Goal: Task Accomplishment & Management: Complete application form

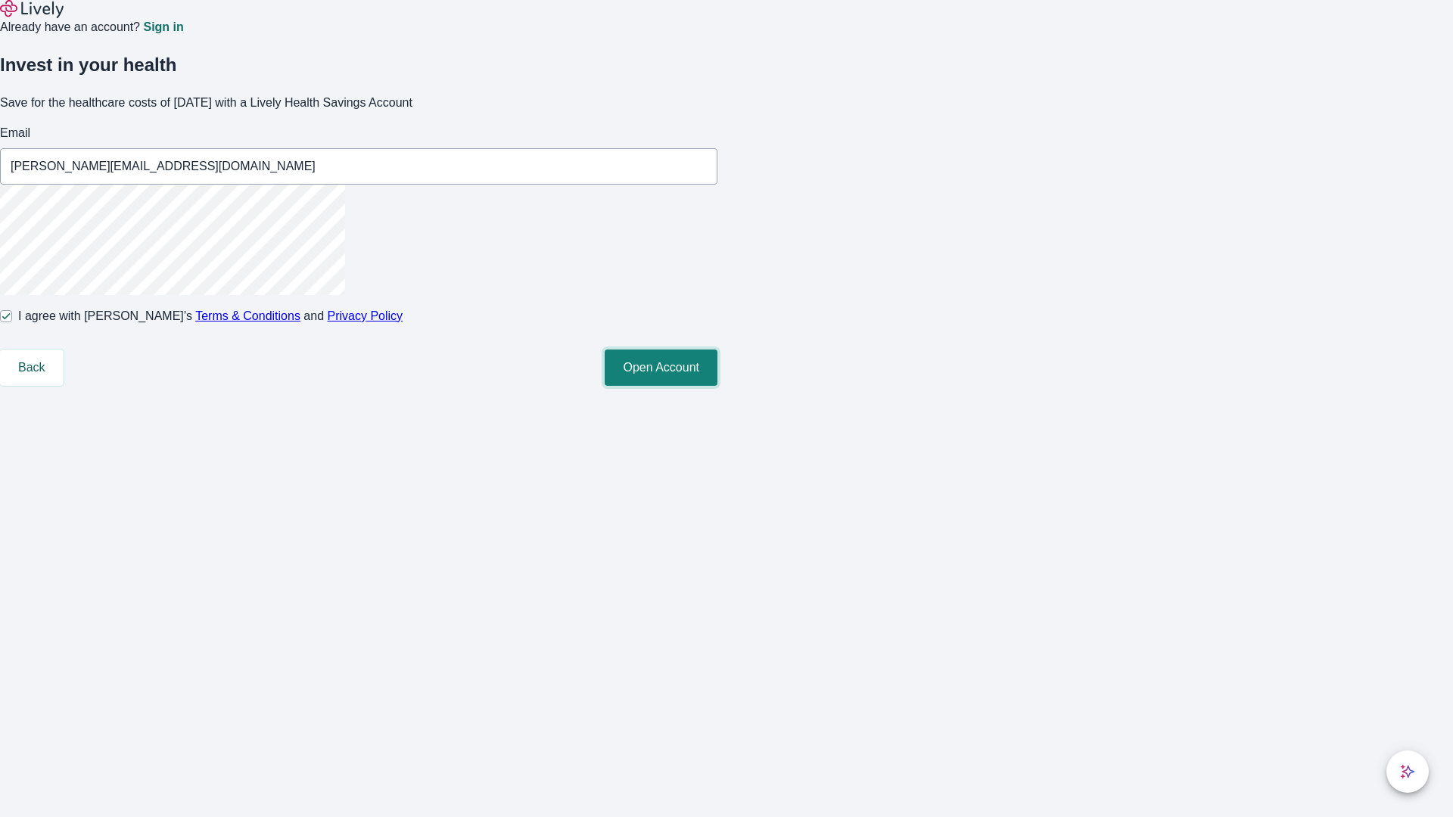
click at [717, 386] on button "Open Account" at bounding box center [661, 368] width 113 height 36
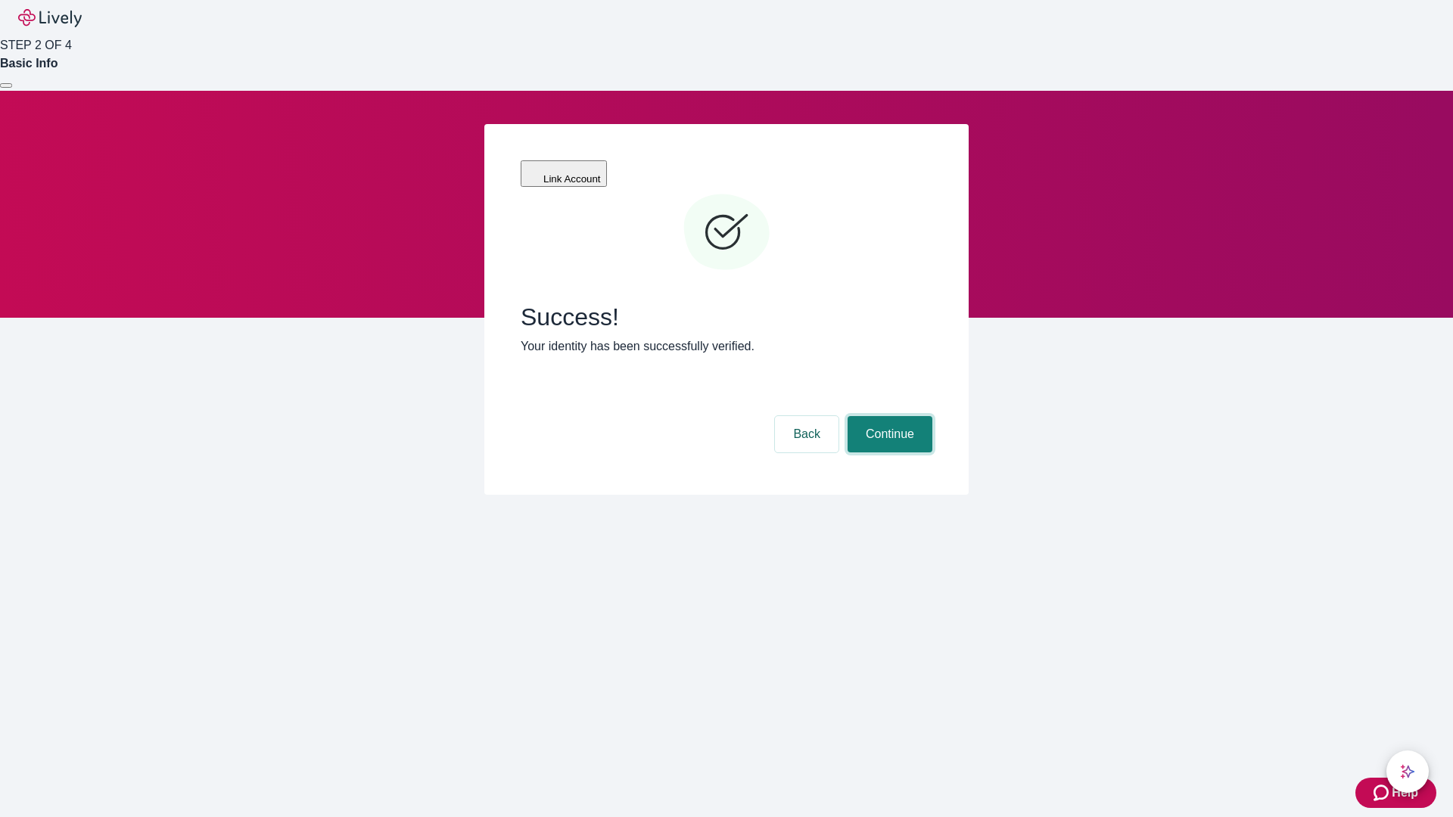
click at [888, 416] on button "Continue" at bounding box center [890, 434] width 85 height 36
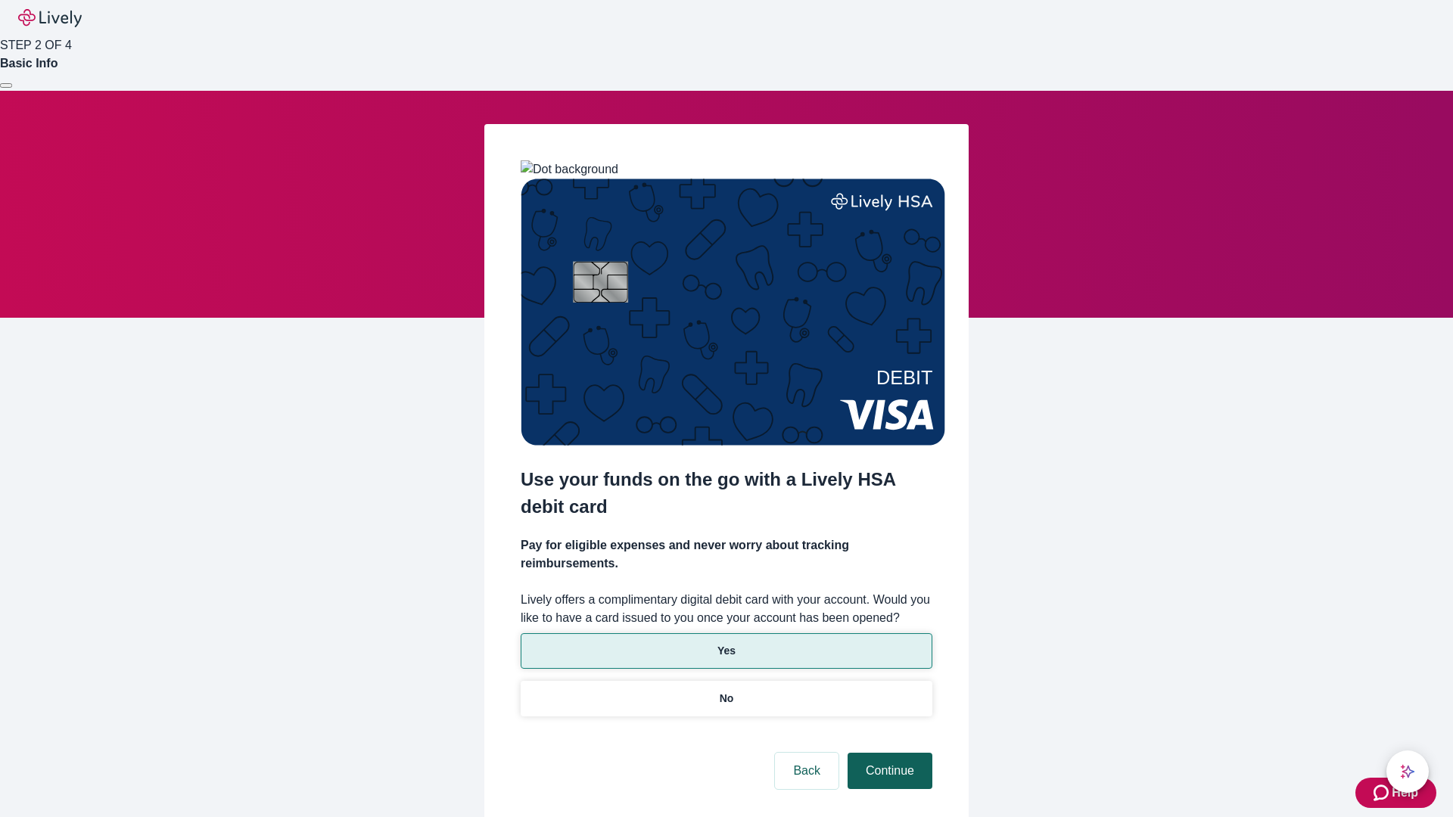
click at [726, 643] on p "Yes" at bounding box center [726, 651] width 18 height 16
click at [888, 753] on button "Continue" at bounding box center [890, 771] width 85 height 36
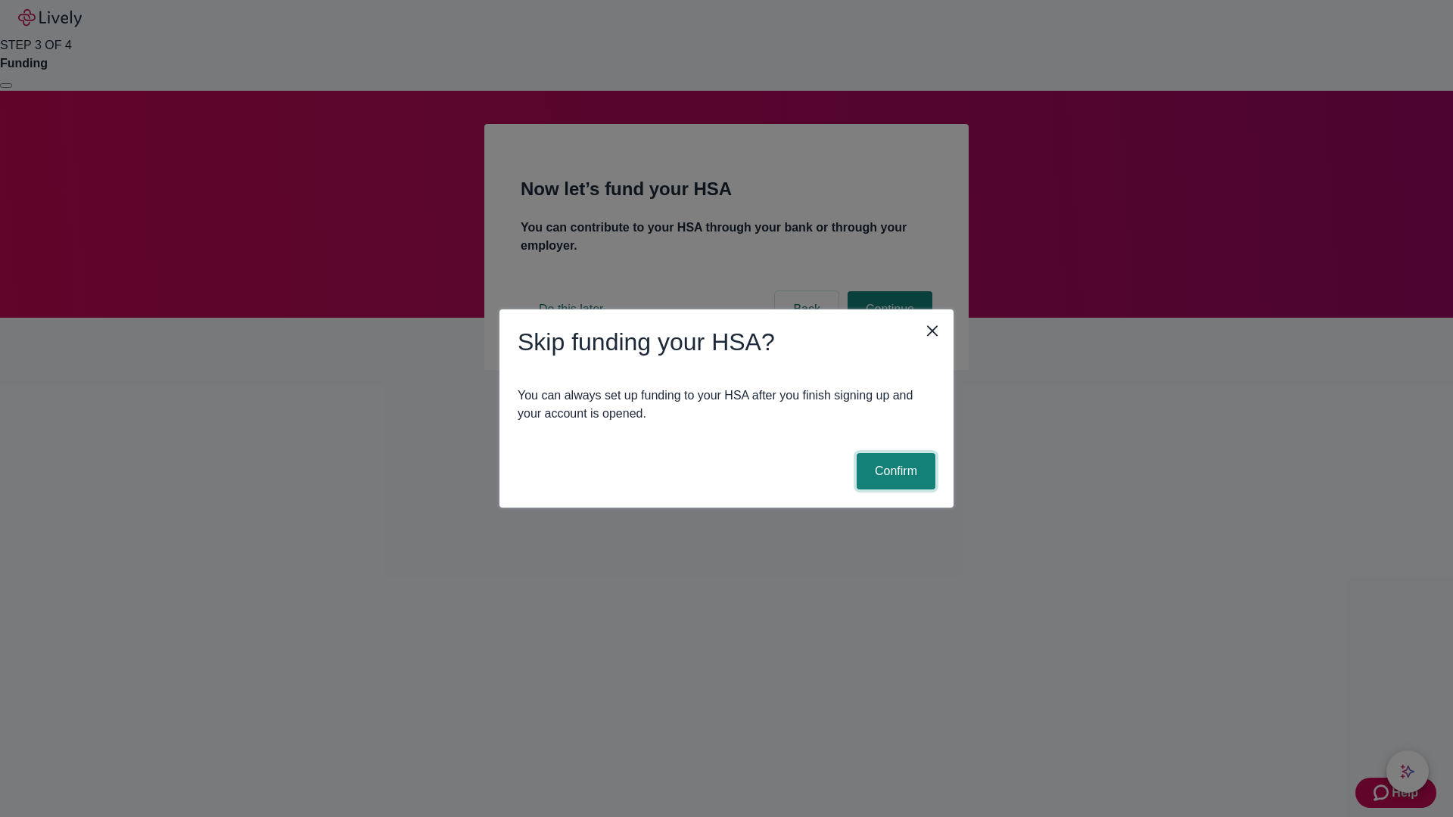
click at [894, 471] on button "Confirm" at bounding box center [896, 471] width 79 height 36
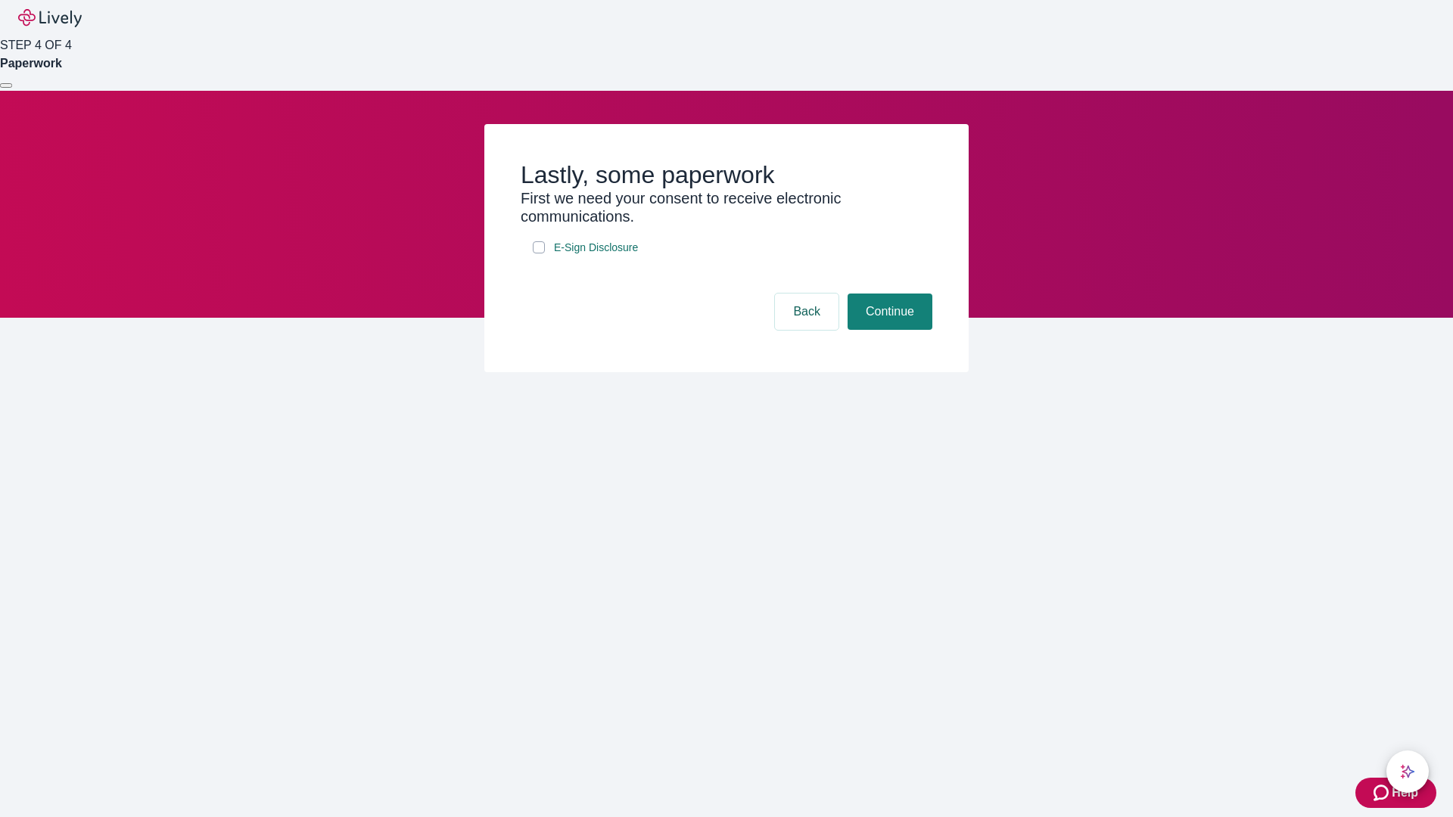
click at [539, 254] on input "E-Sign Disclosure" at bounding box center [539, 247] width 12 height 12
checkbox input "true"
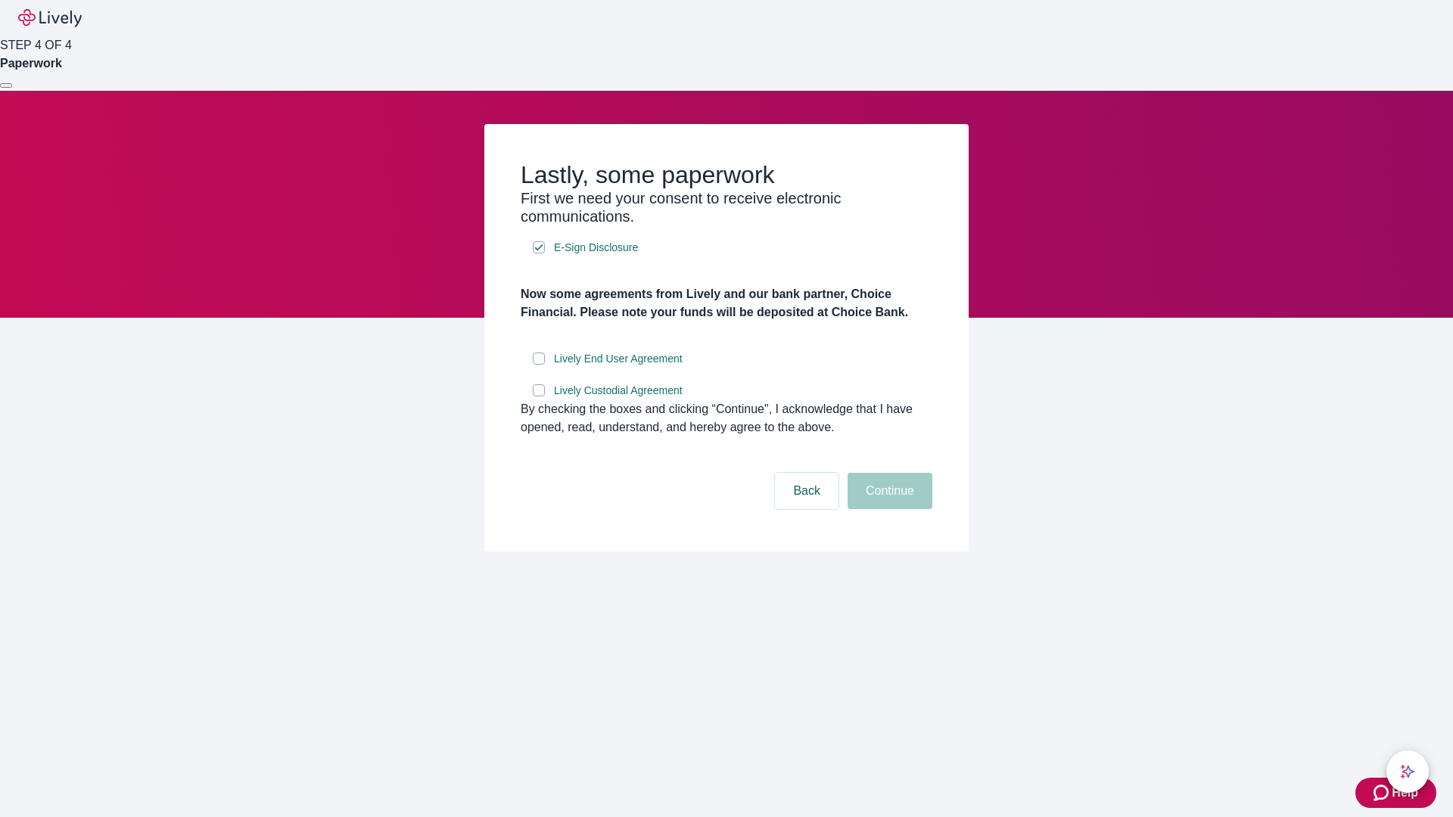
click at [539, 365] on input "Lively End User Agreement" at bounding box center [539, 359] width 12 height 12
checkbox input "true"
click at [539, 397] on input "Lively Custodial Agreement" at bounding box center [539, 390] width 12 height 12
checkbox input "true"
click at [888, 509] on button "Continue" at bounding box center [890, 491] width 85 height 36
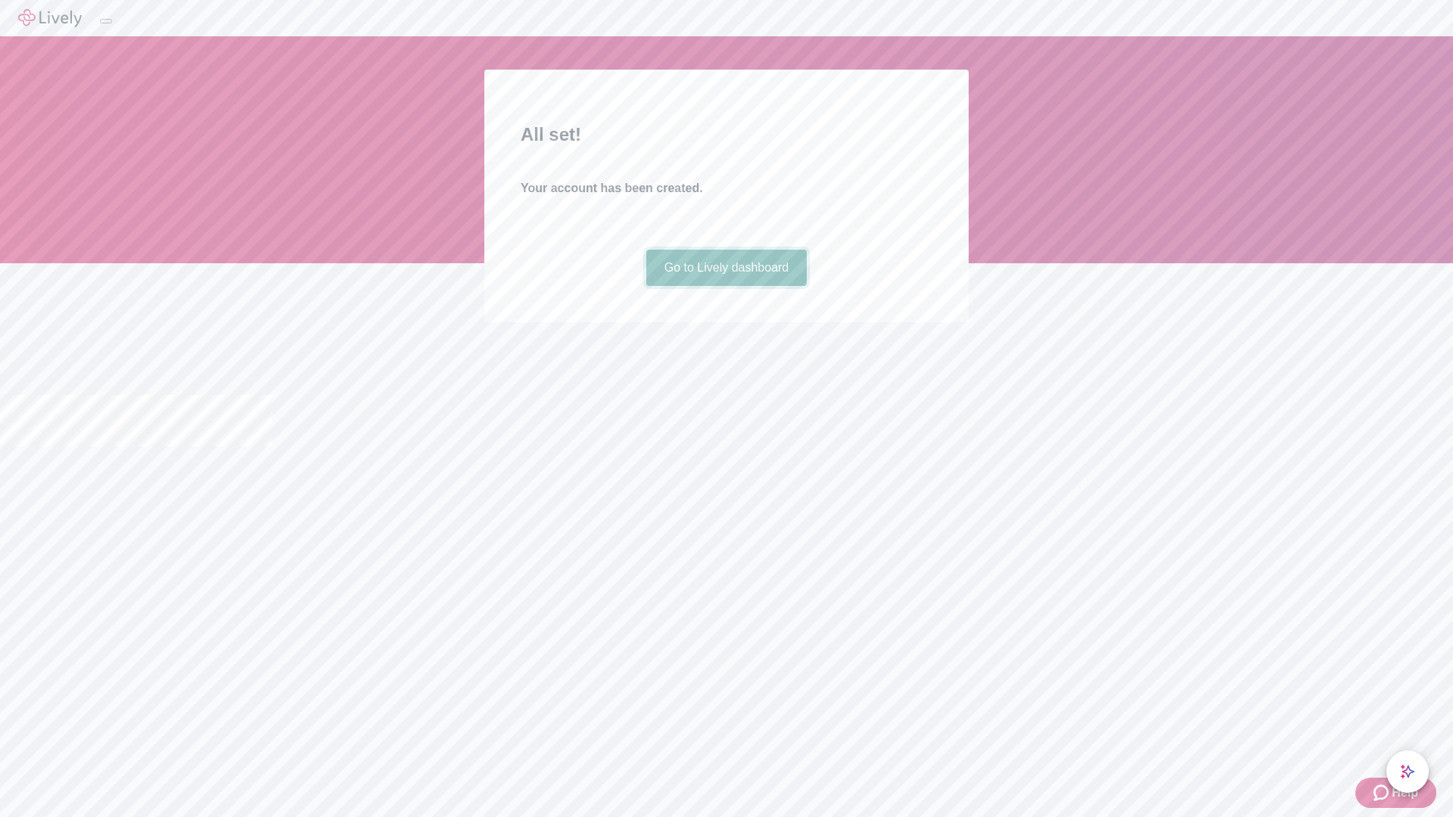
click at [726, 286] on link "Go to Lively dashboard" at bounding box center [726, 268] width 161 height 36
